Goal: Transaction & Acquisition: Purchase product/service

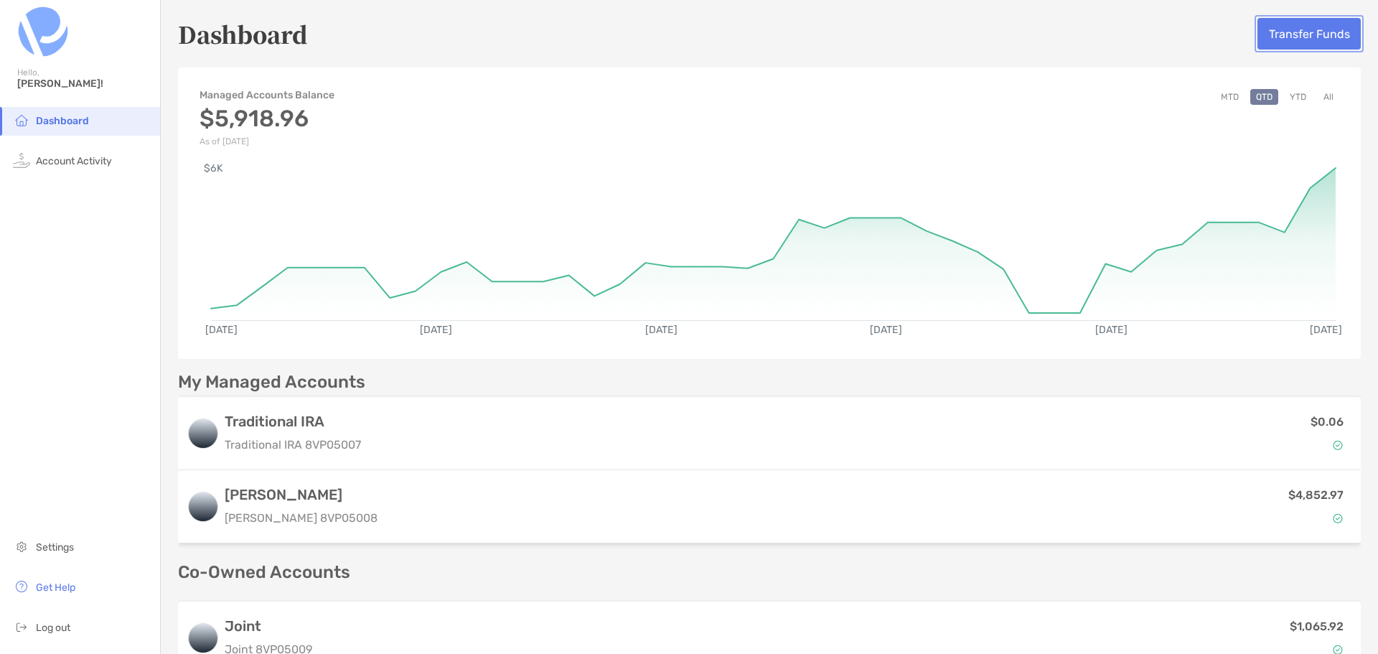
click at [1327, 39] on button "Transfer Funds" at bounding box center [1308, 34] width 103 height 32
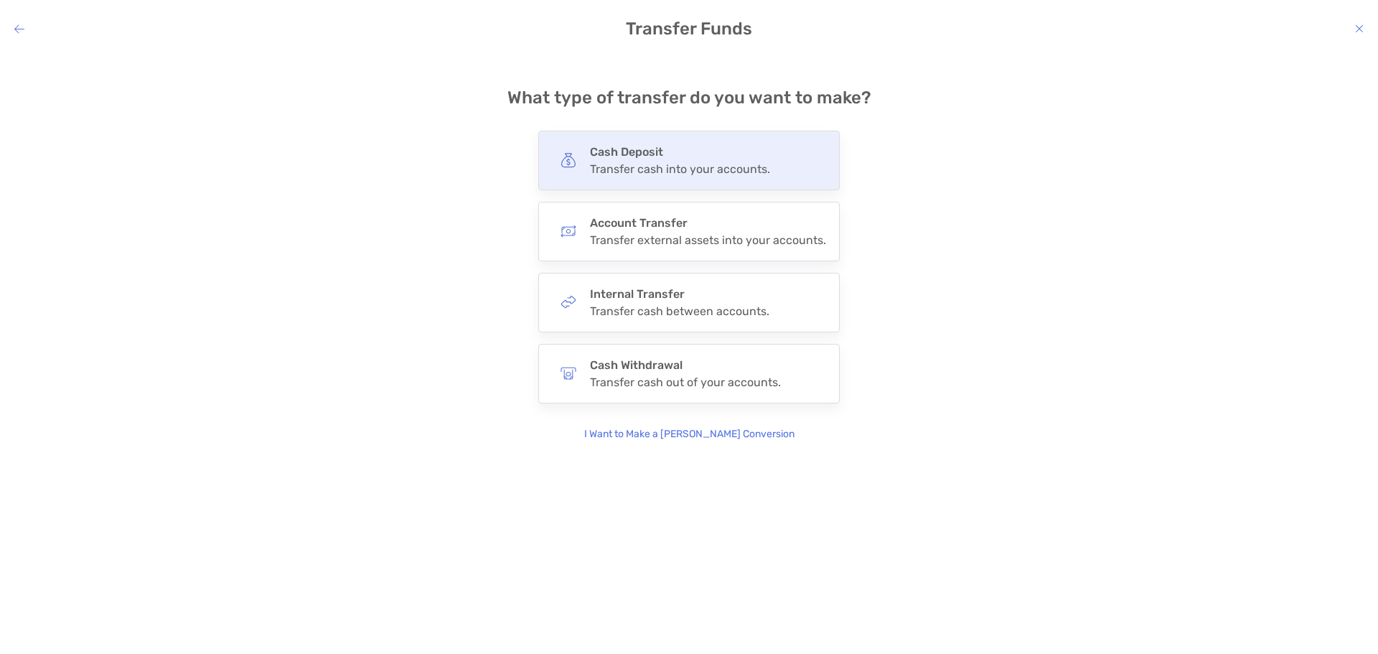
click at [697, 177] on div "Cash Deposit Transfer cash into your accounts." at bounding box center [688, 161] width 301 height 60
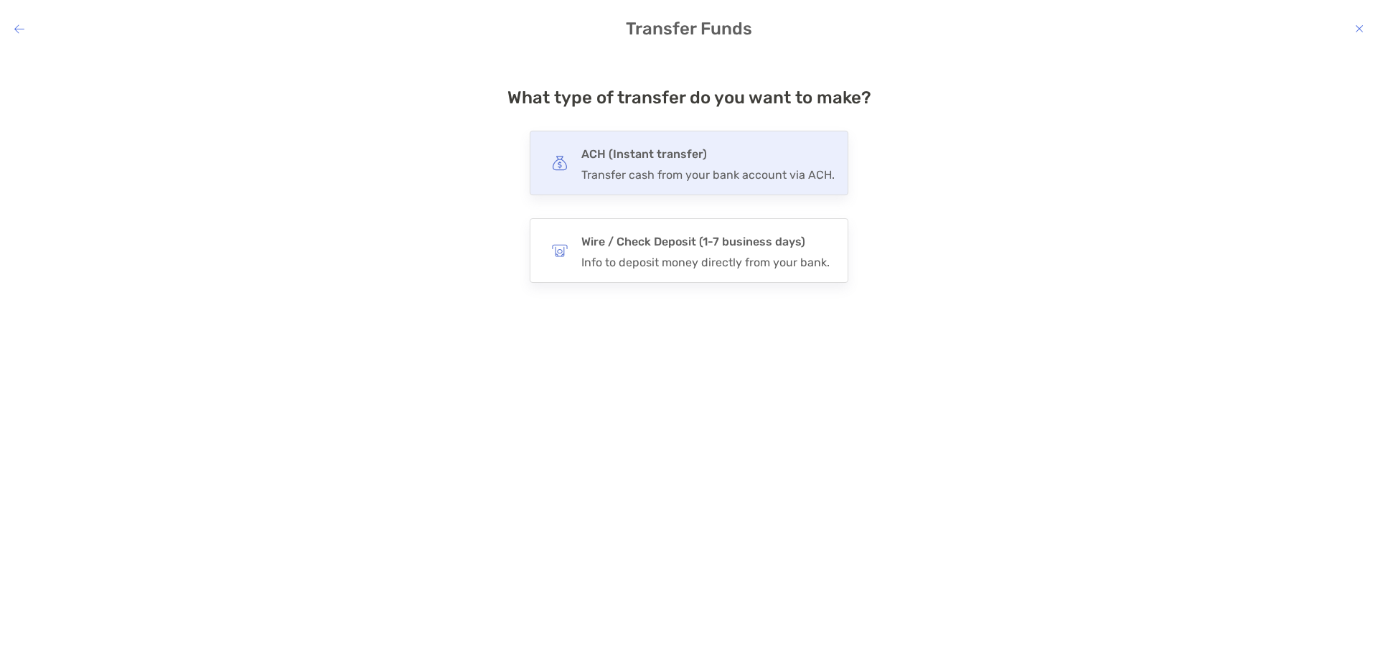
click at [695, 180] on div "Transfer cash from your bank account via ACH." at bounding box center [707, 175] width 253 height 14
click at [0, 0] on input "***" at bounding box center [0, 0] width 0 height 0
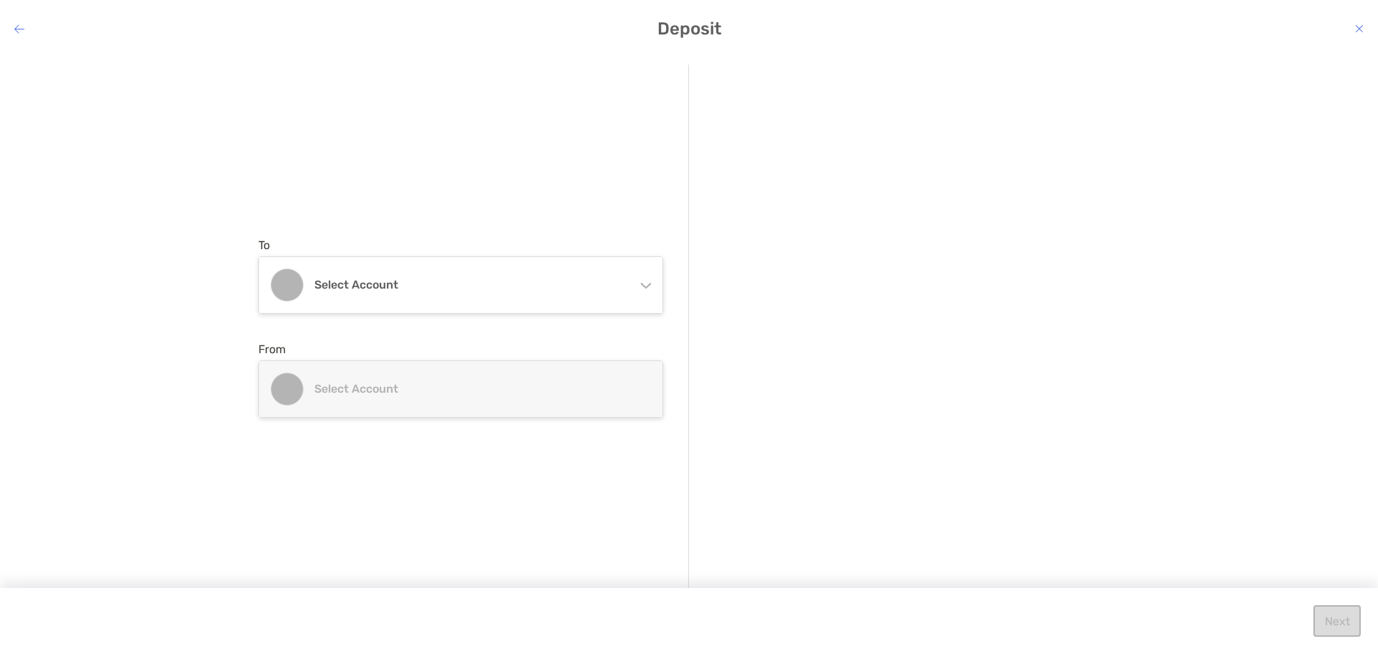
click at [648, 278] on icon "modal" at bounding box center [644, 282] width 11 height 11
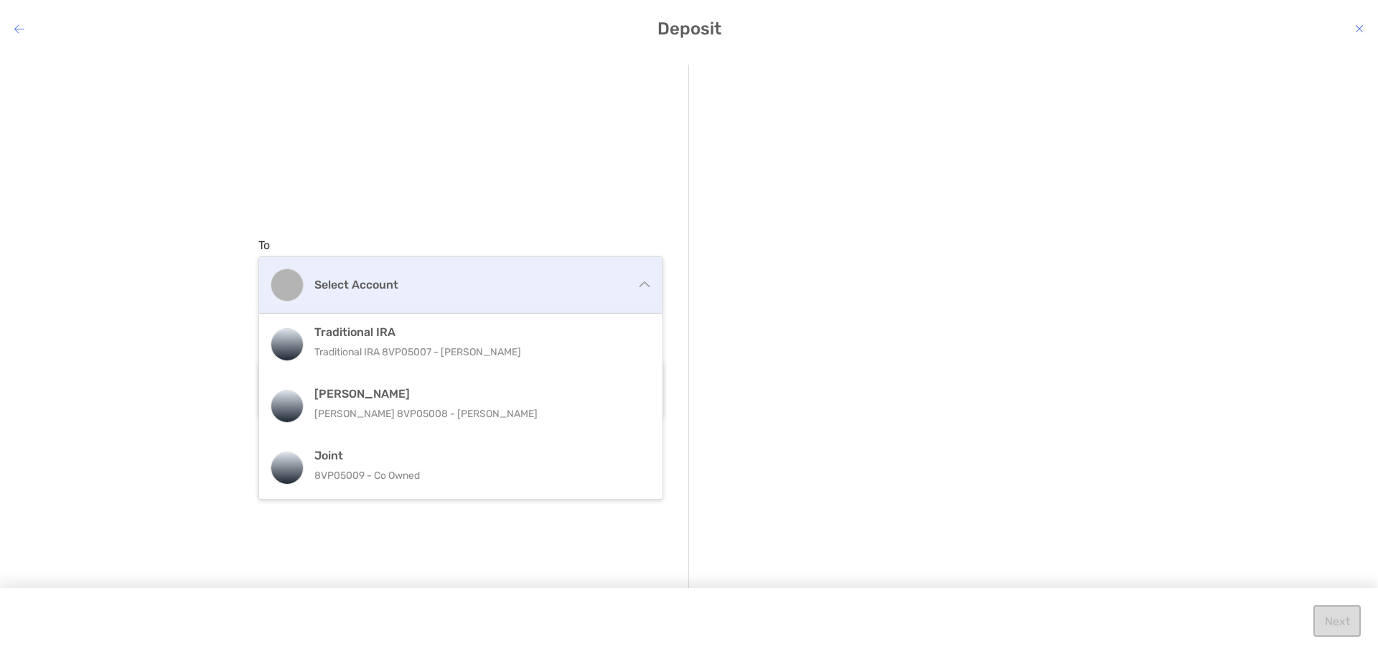
click at [433, 276] on div "Select account" at bounding box center [460, 285] width 403 height 56
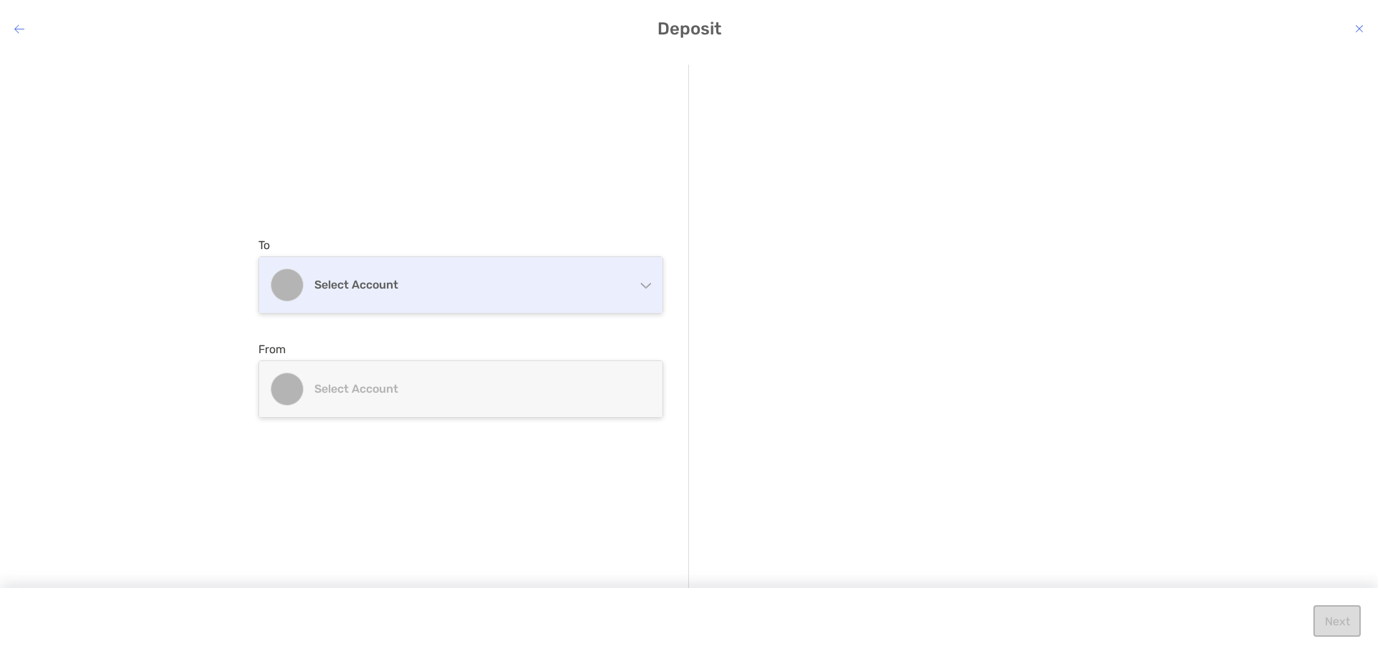
click at [433, 278] on h4 "Select account" at bounding box center [469, 285] width 310 height 14
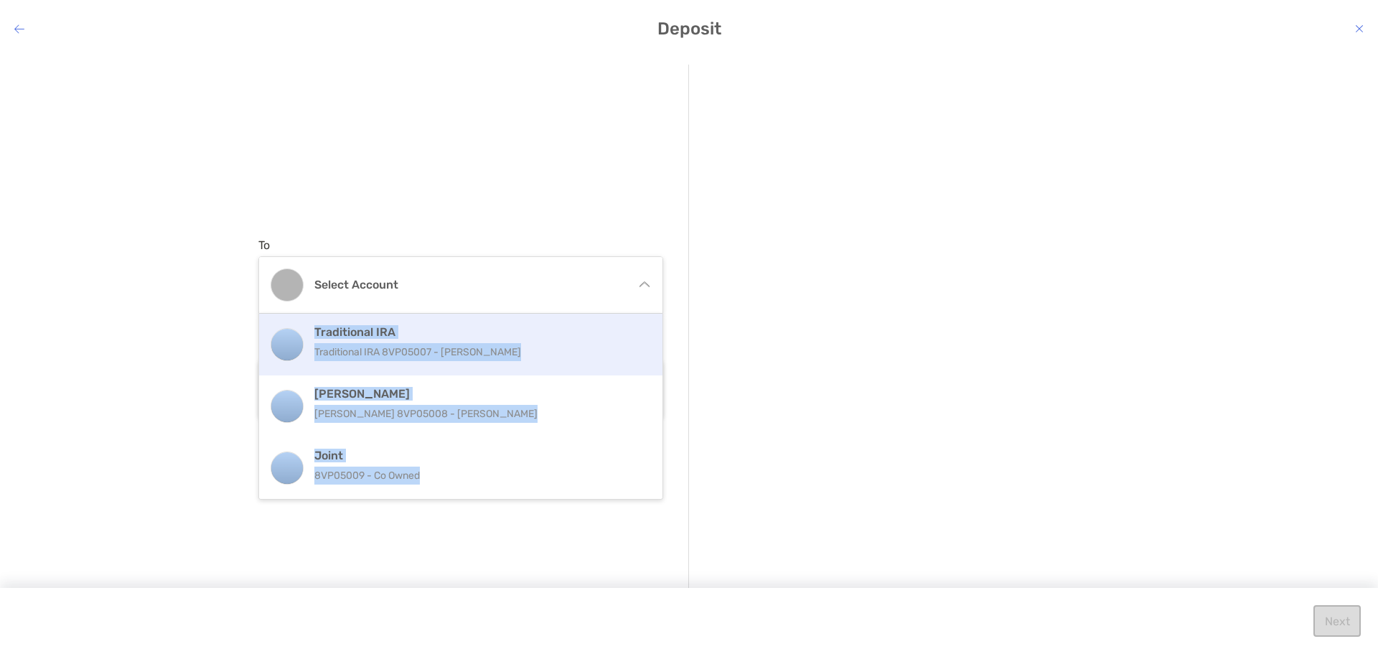
click at [359, 346] on p "Traditional IRA 8VP05007 - Leah Rimpler" at bounding box center [476, 352] width 324 height 18
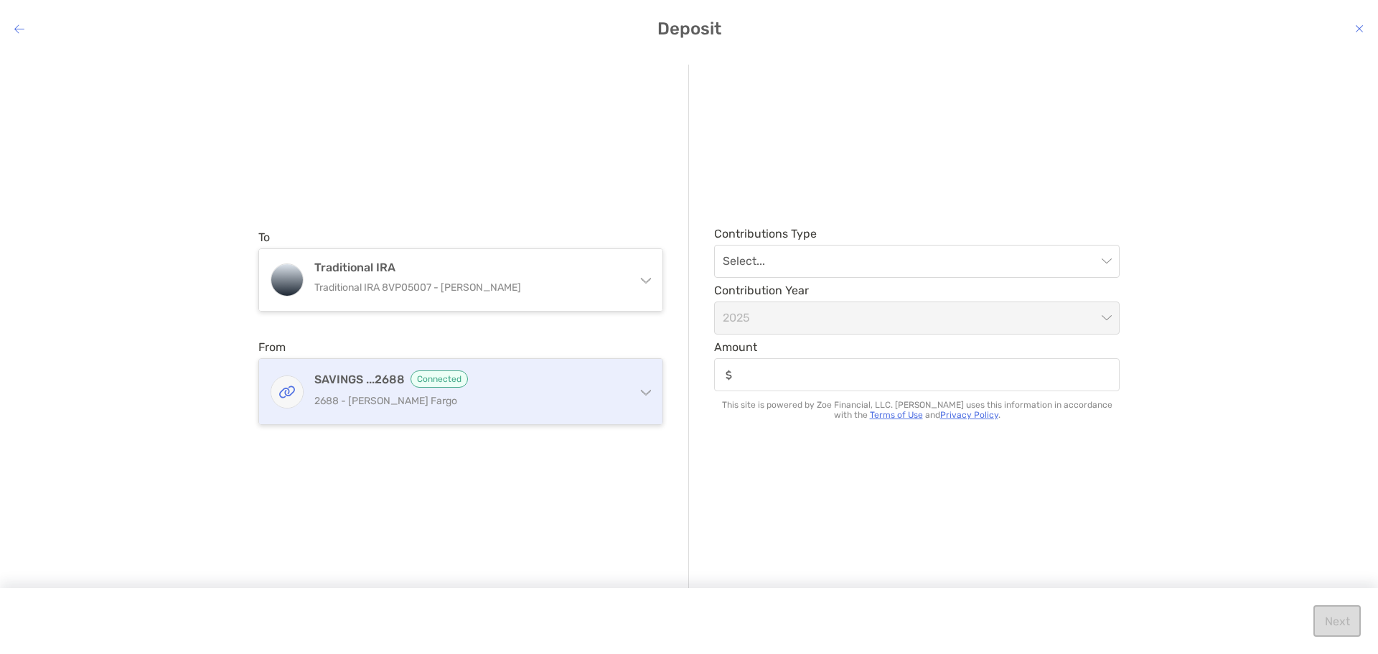
click at [474, 396] on p "2688 - Wells Fargo" at bounding box center [469, 401] width 310 height 18
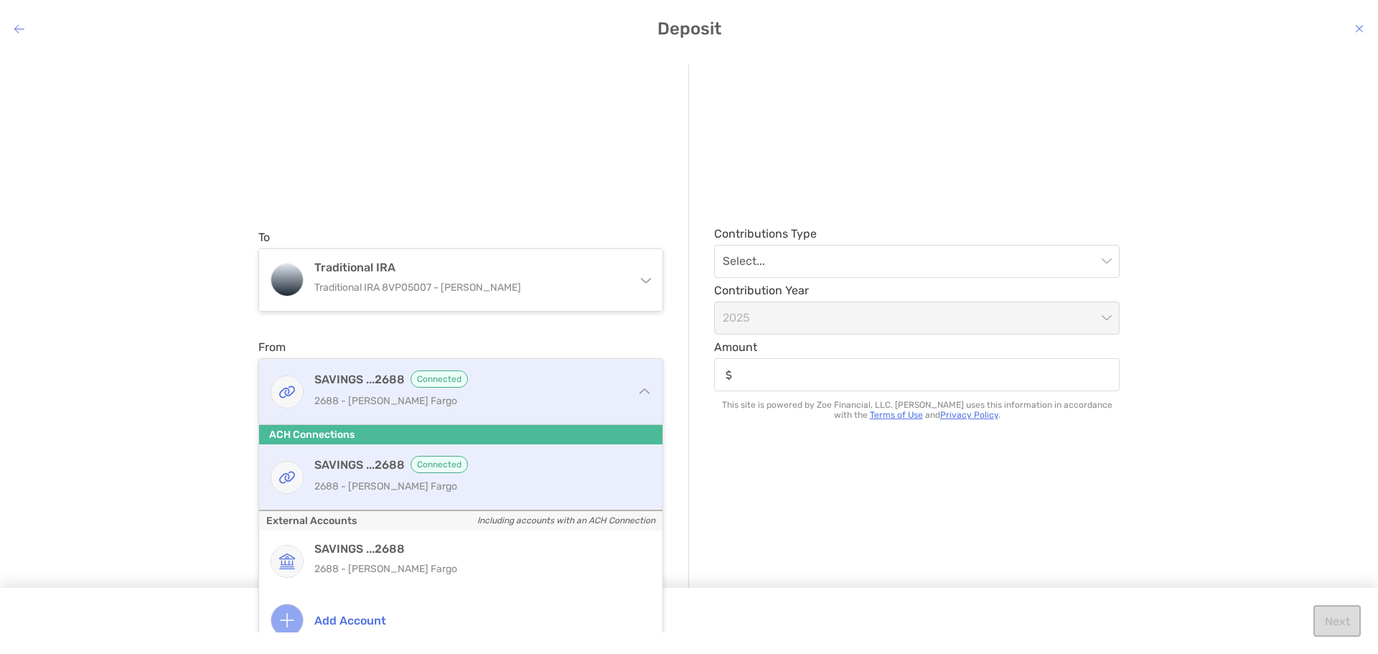
click at [359, 403] on p "2688 - Wells Fargo" at bounding box center [469, 401] width 310 height 18
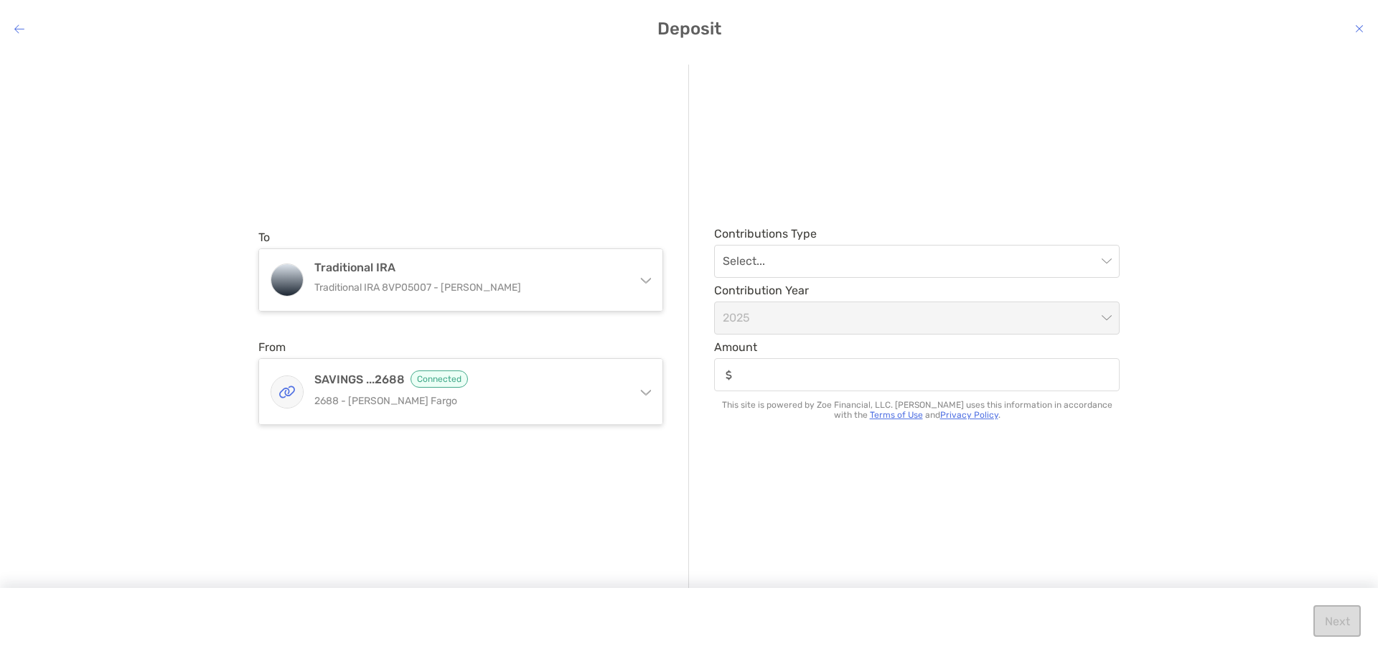
click at [801, 382] on div "modal" at bounding box center [916, 374] width 405 height 33
click at [801, 381] on input "Amount" at bounding box center [928, 375] width 380 height 12
type input "***"
click at [1174, 502] on div "To Traditional IRA Traditional IRA 8VP05007 - Leah Rimpler Traditional IRA Trad…" at bounding box center [689, 342] width 1378 height 579
click at [803, 247] on input "modal" at bounding box center [910, 261] width 374 height 32
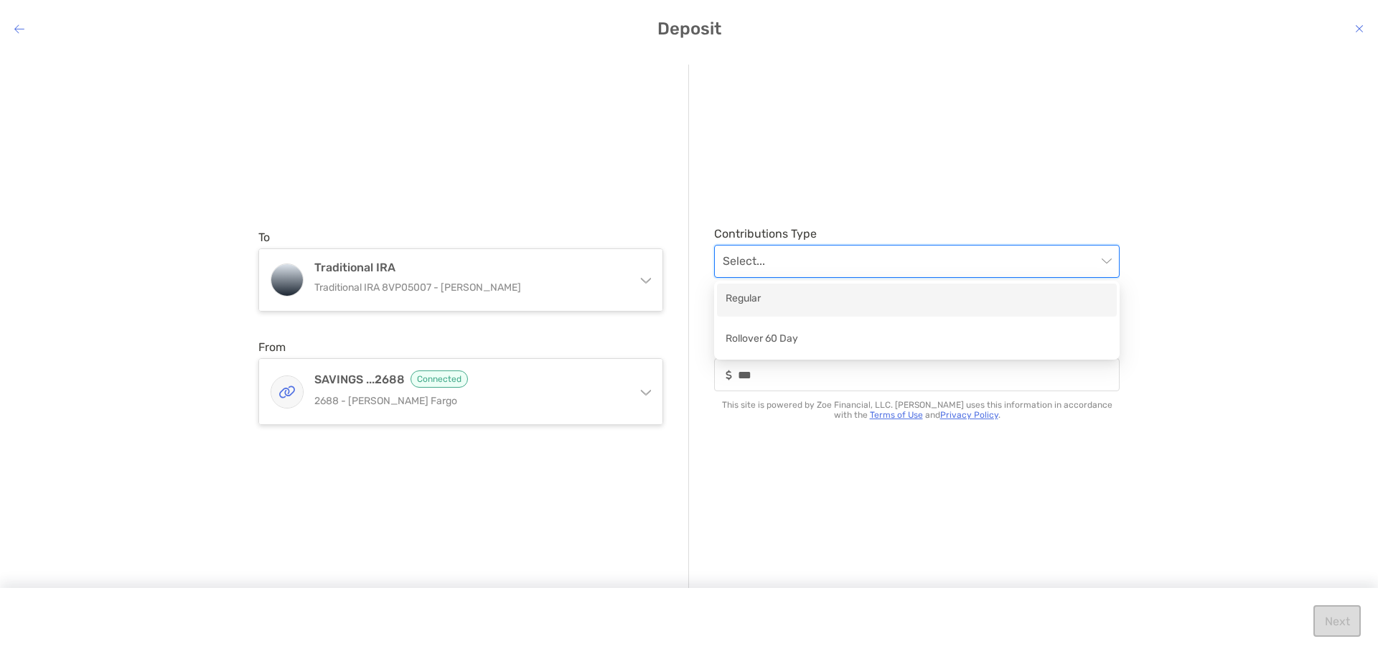
click at [780, 303] on div "Regular" at bounding box center [916, 300] width 382 height 18
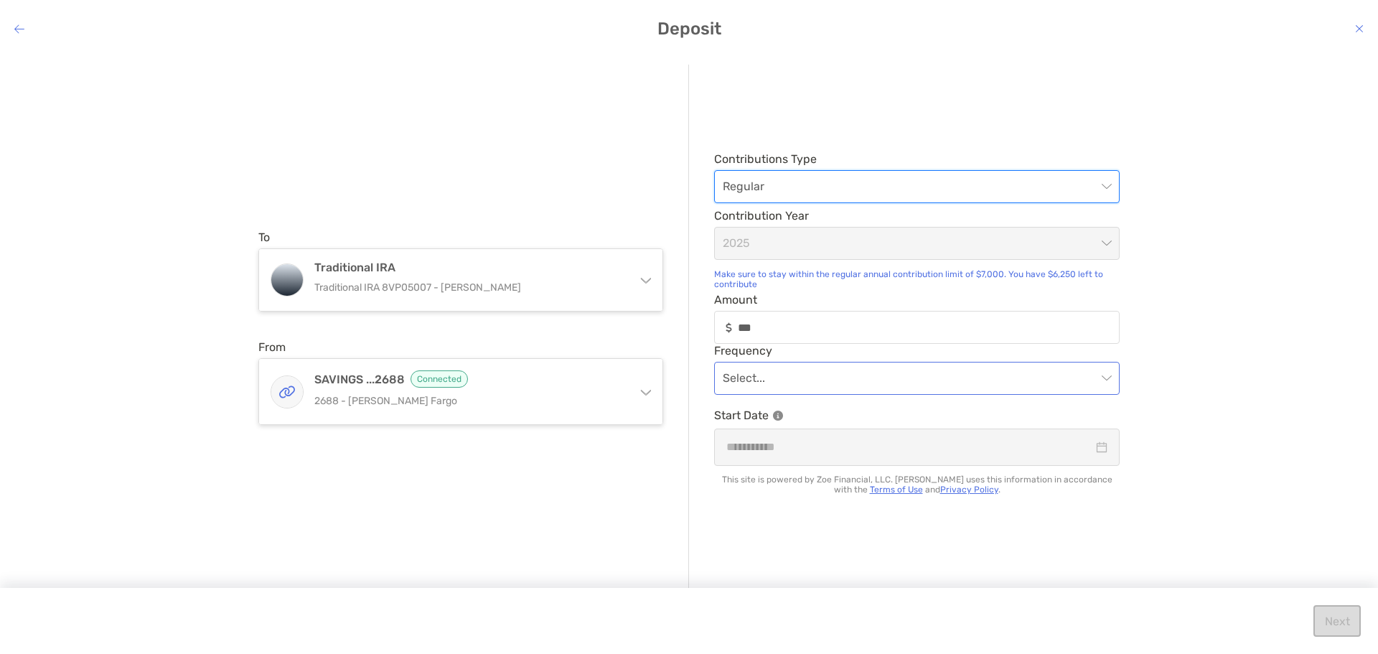
click at [805, 377] on input "modal" at bounding box center [910, 378] width 374 height 32
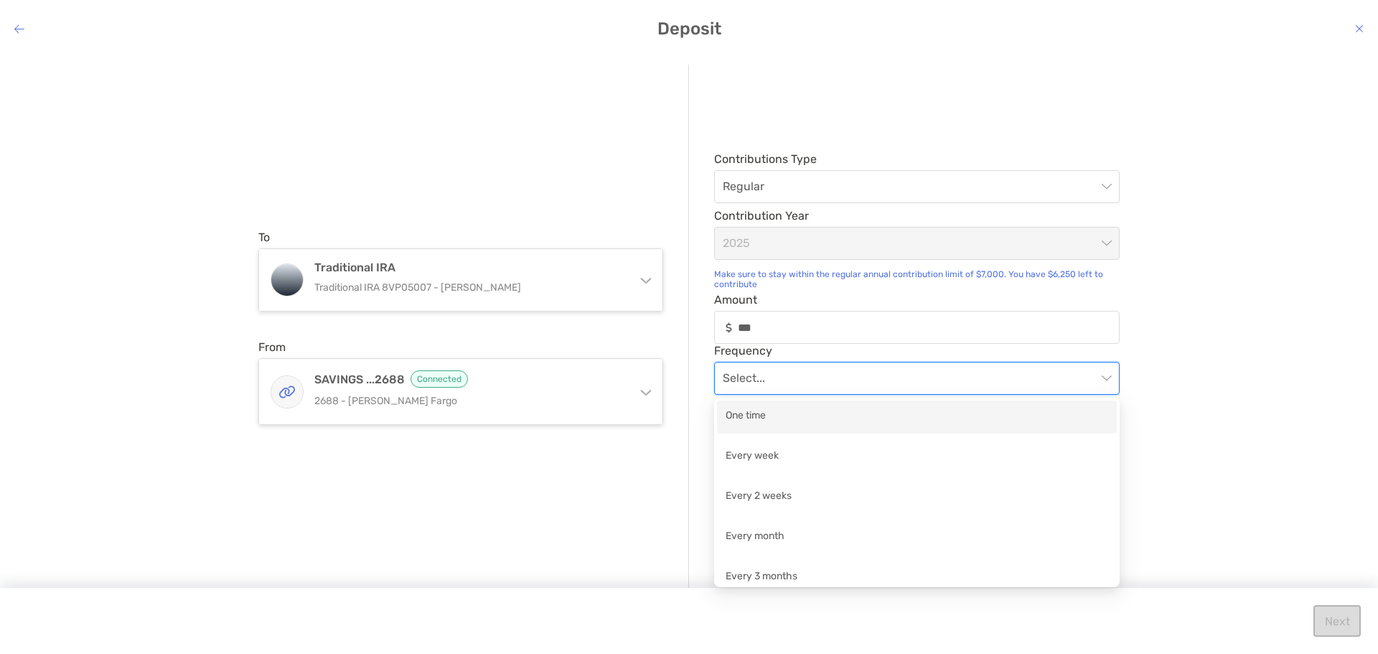
click at [791, 420] on div "One time" at bounding box center [916, 417] width 382 height 18
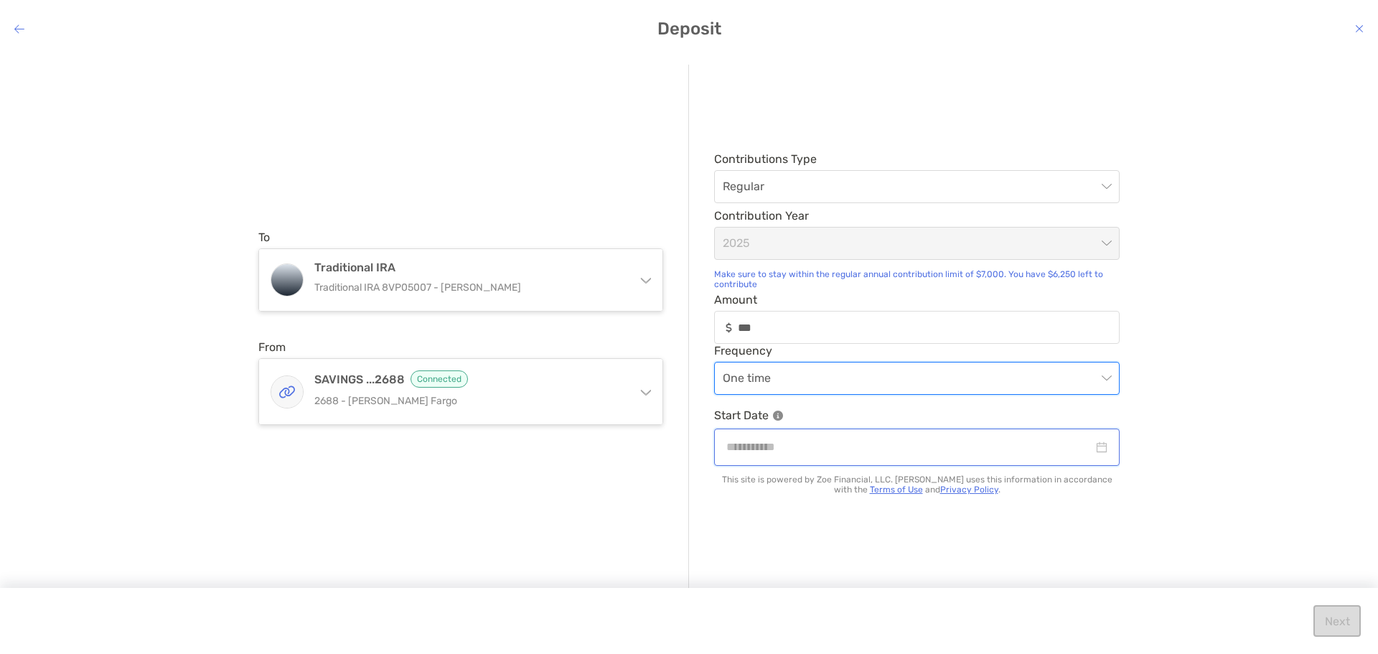
click at [830, 448] on input "modal" at bounding box center [909, 447] width 367 height 18
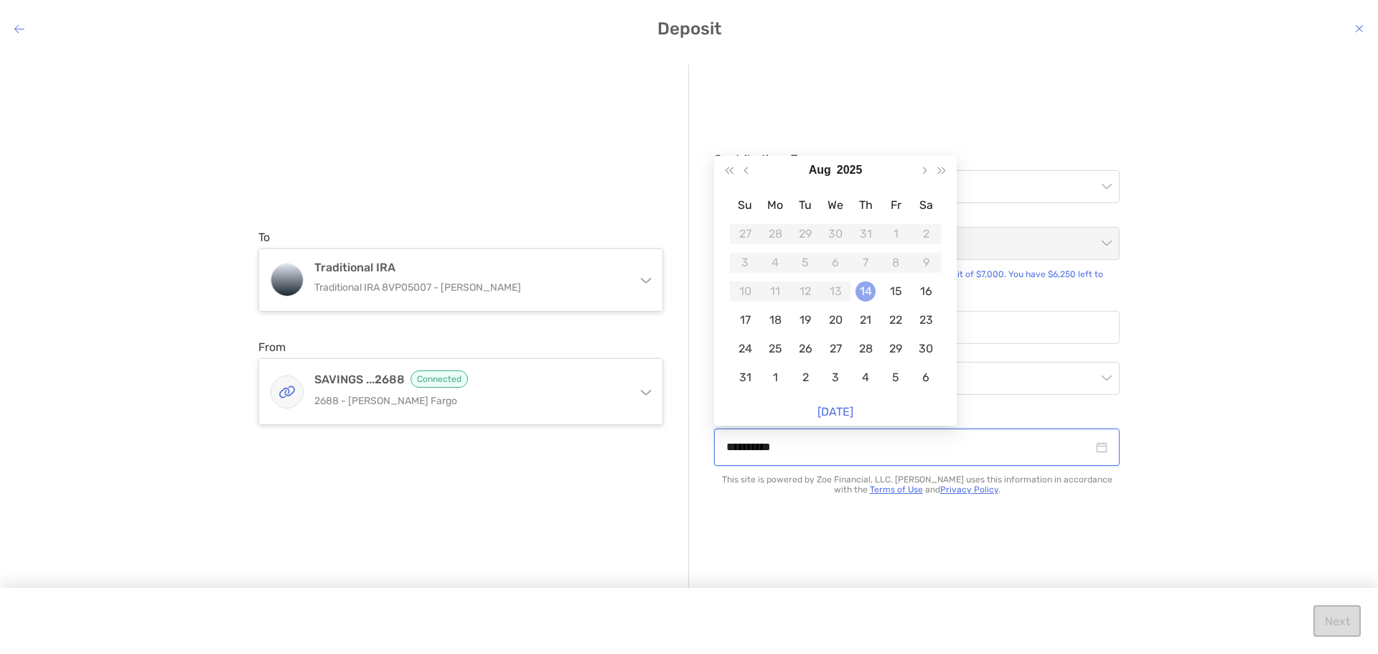
type input "**********"
click at [864, 288] on div "14" at bounding box center [865, 291] width 20 height 20
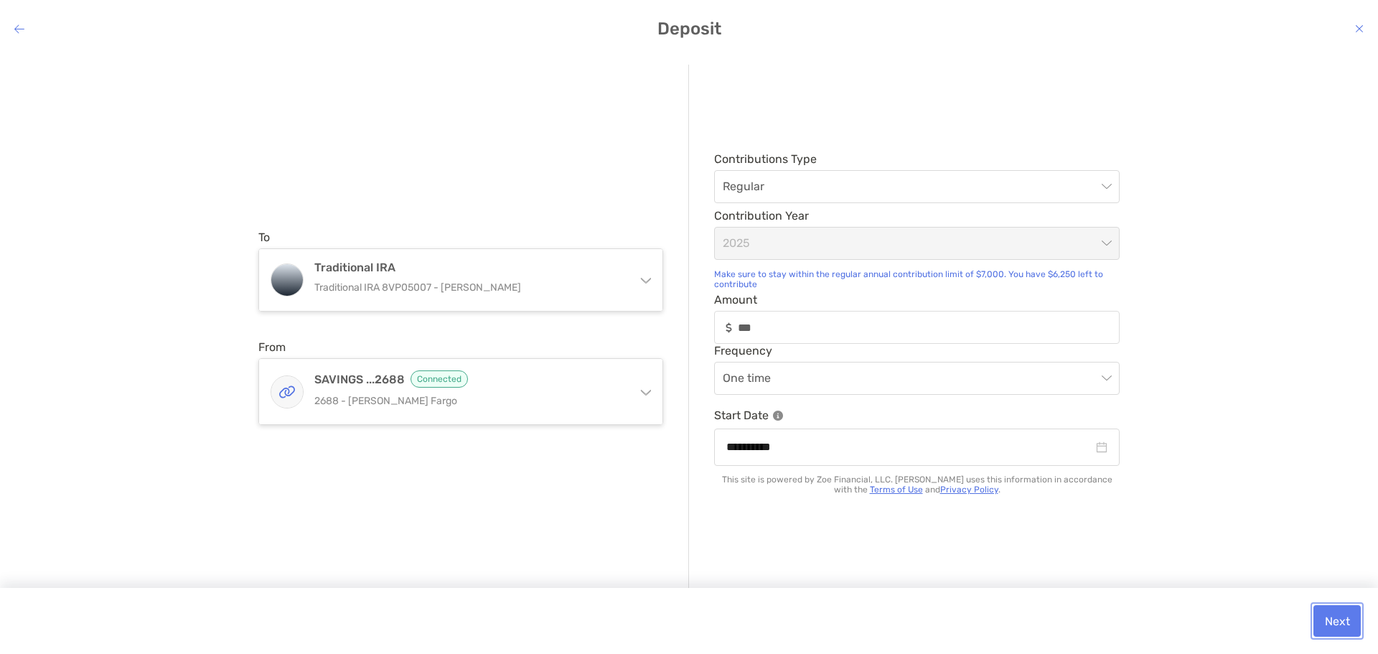
click at [1338, 612] on button "Next" at bounding box center [1336, 621] width 47 height 32
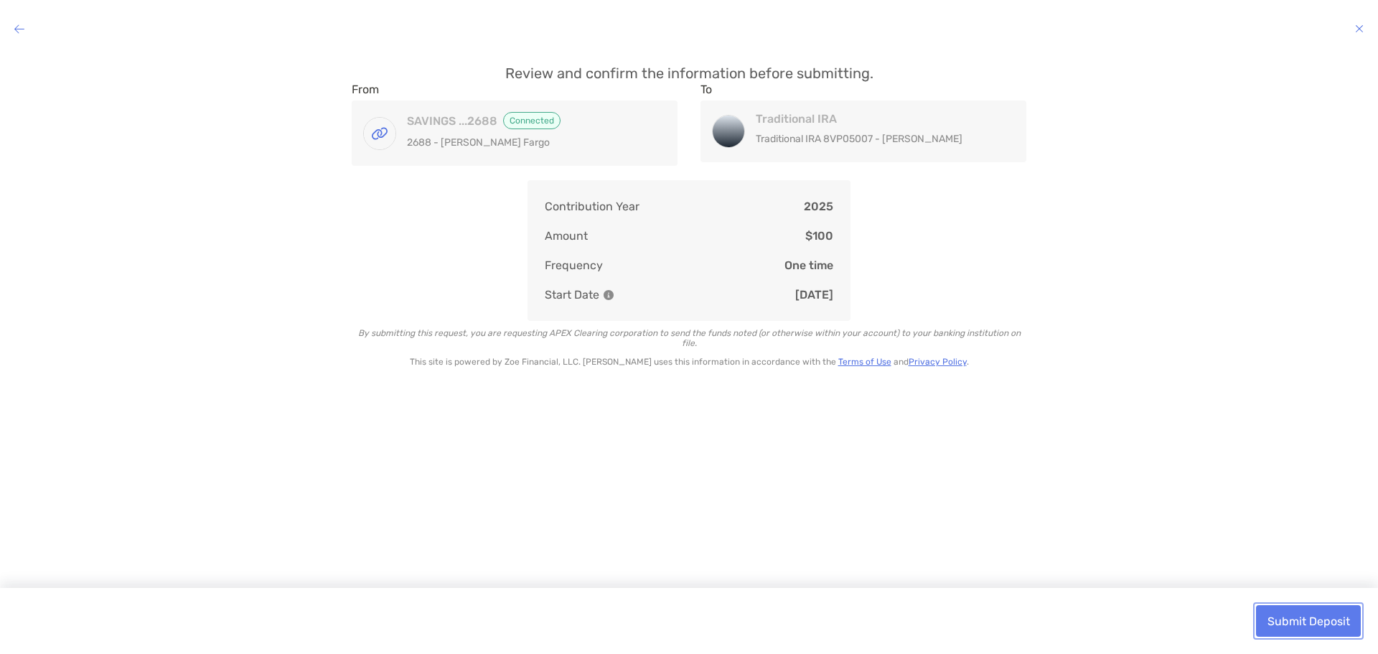
click at [1313, 612] on button "Submit Deposit" at bounding box center [1308, 621] width 105 height 32
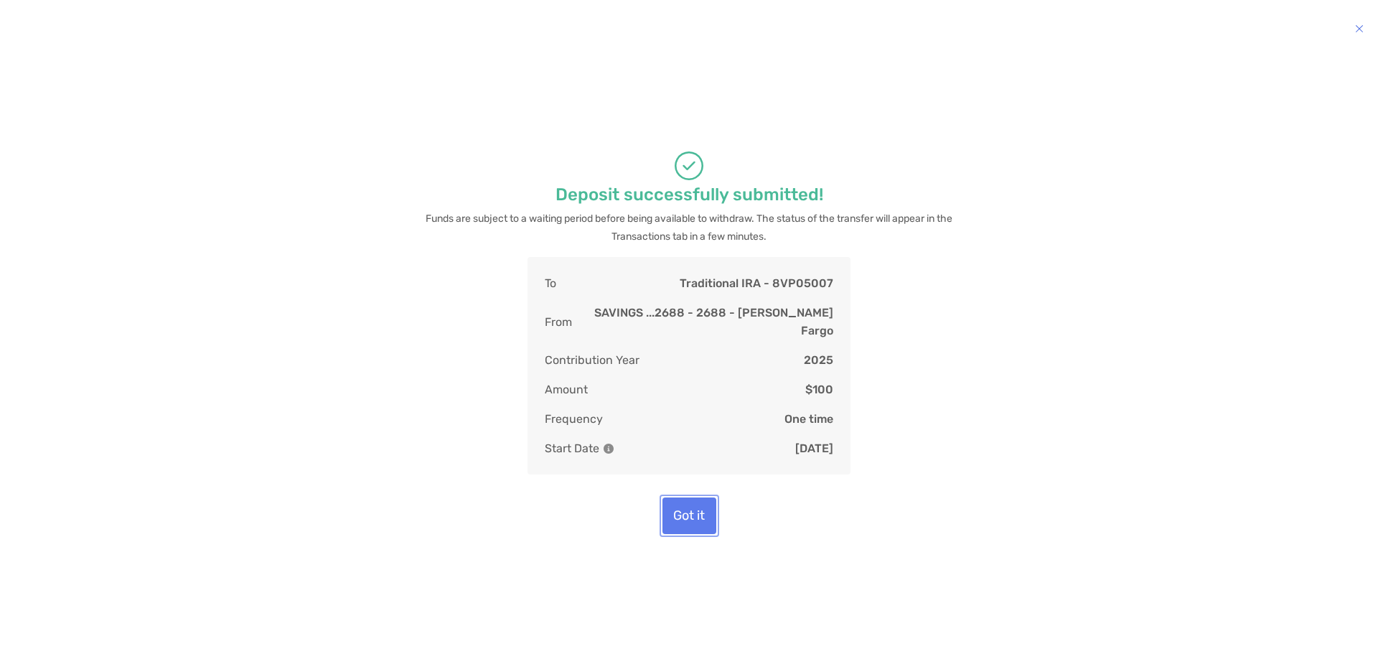
click at [682, 520] on button "Got it" at bounding box center [689, 515] width 54 height 37
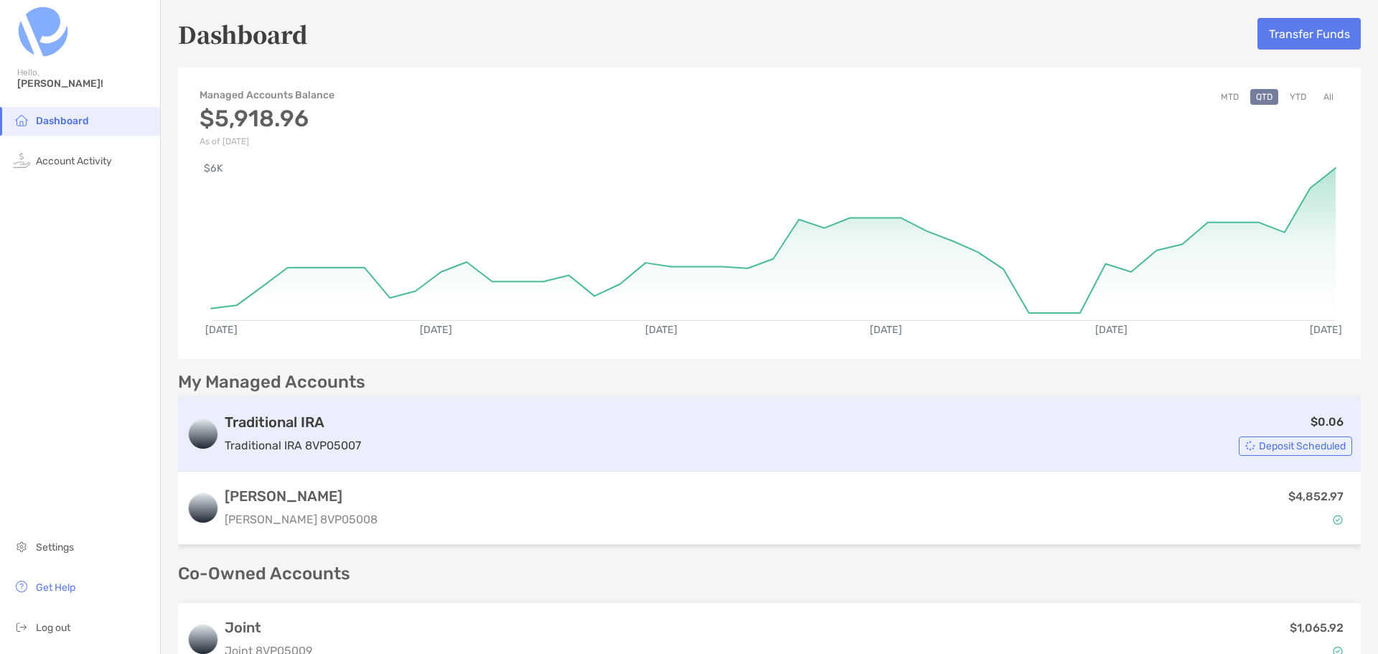
click at [1291, 443] on span "Deposit Scheduled" at bounding box center [1302, 446] width 87 height 8
click at [255, 422] on h3 "Traditional IRA" at bounding box center [293, 421] width 136 height 17
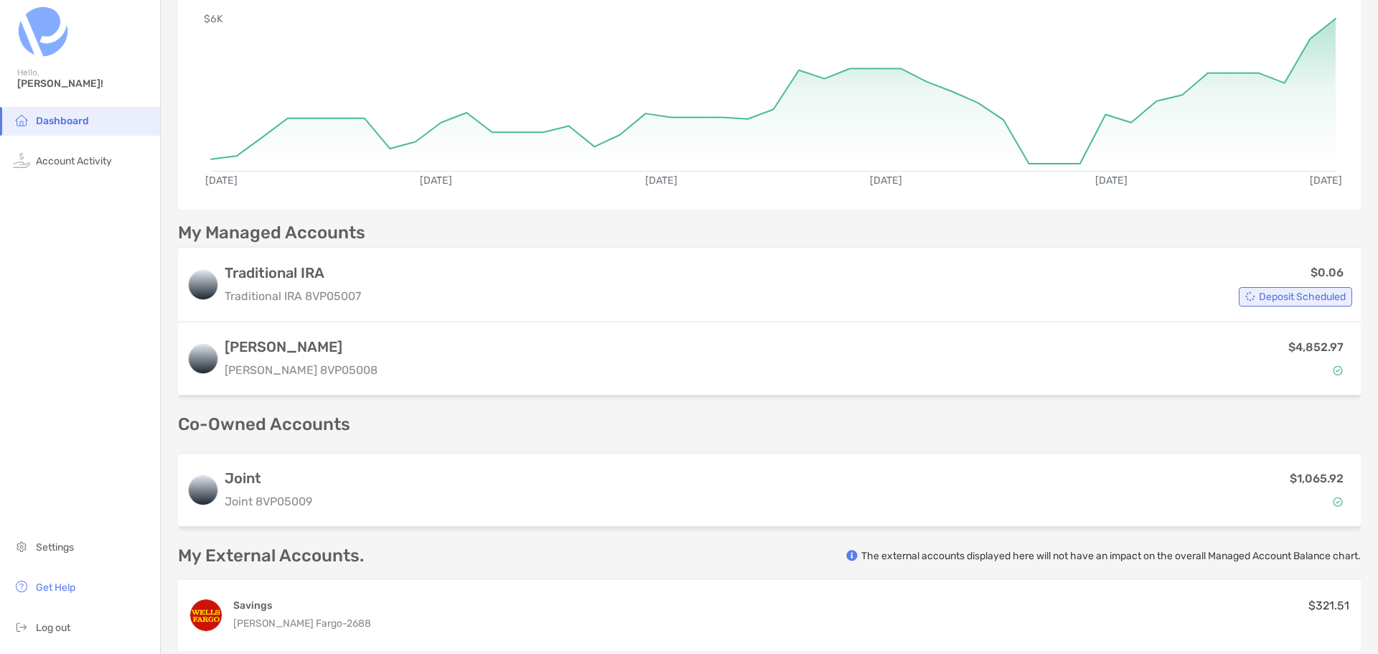
scroll to position [308, 0]
